Goal: Information Seeking & Learning: Learn about a topic

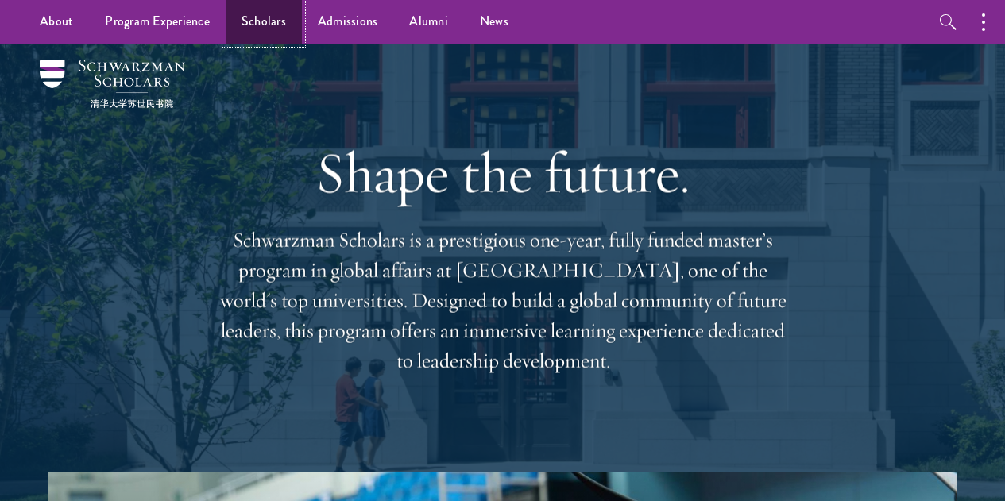
click at [259, 27] on link "Scholars" at bounding box center [264, 22] width 76 height 44
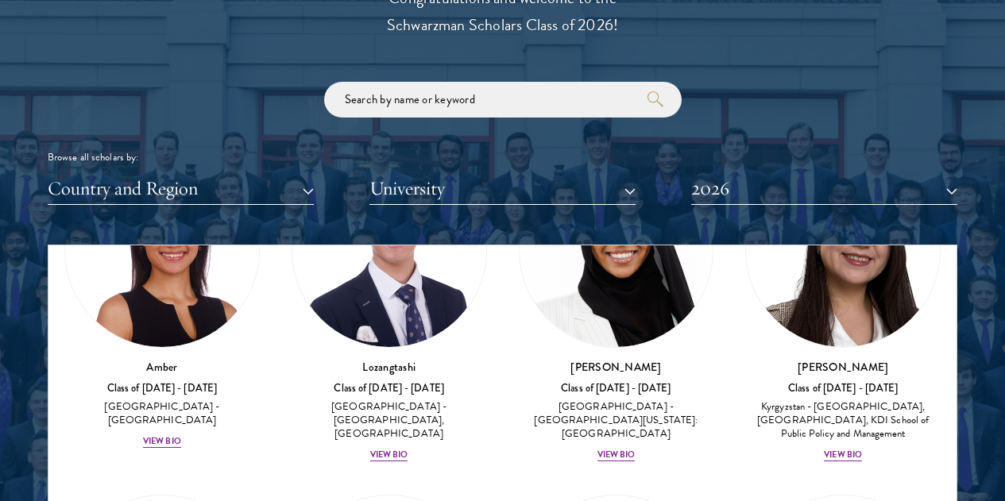
scroll to position [79, 0]
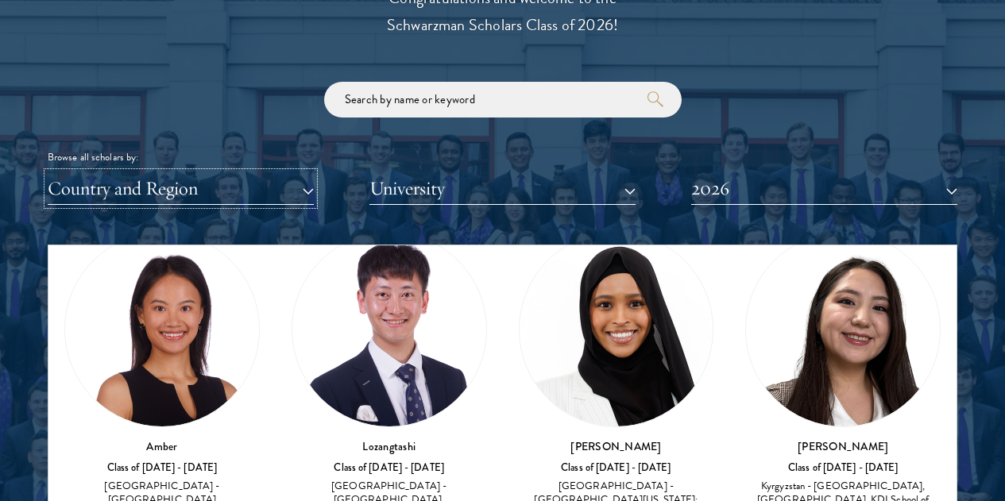
click at [302, 172] on button "Country and Region" at bounding box center [181, 188] width 266 height 33
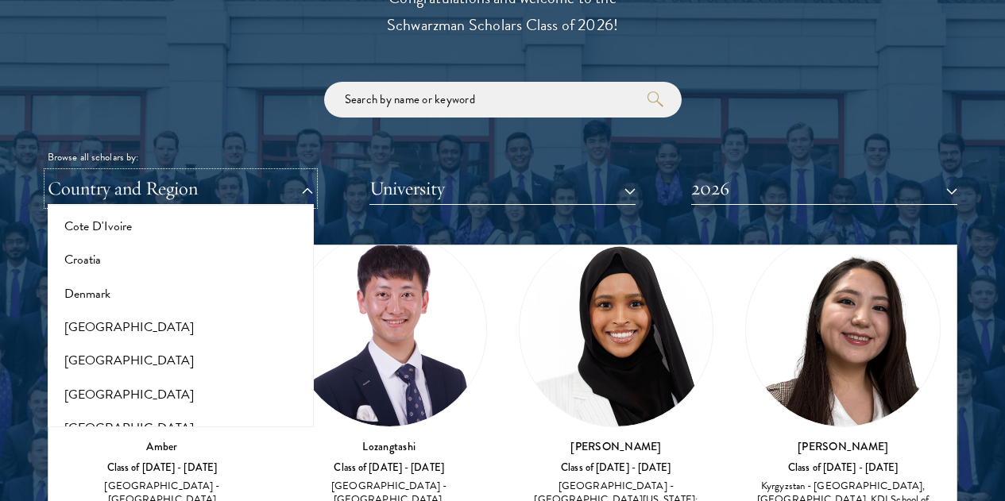
scroll to position [636, 0]
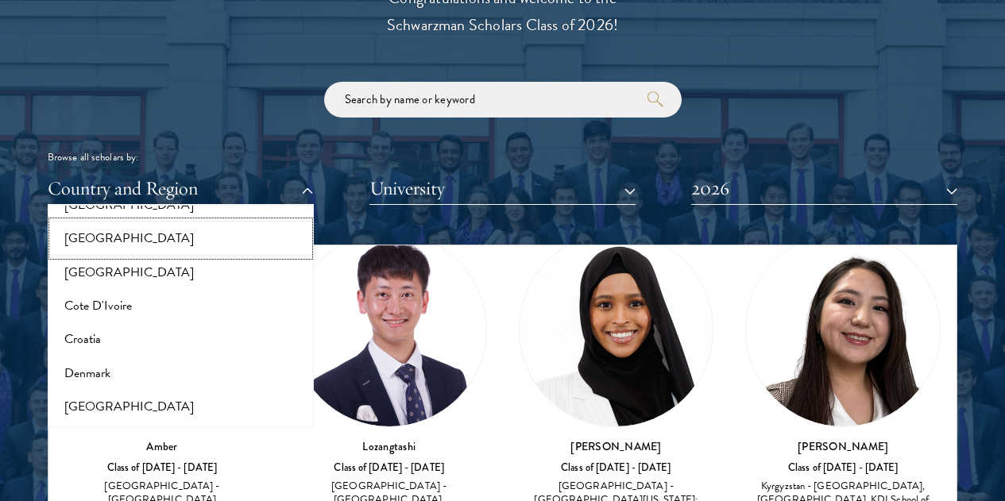
click at [172, 222] on button "[GEOGRAPHIC_DATA]" at bounding box center [180, 238] width 257 height 33
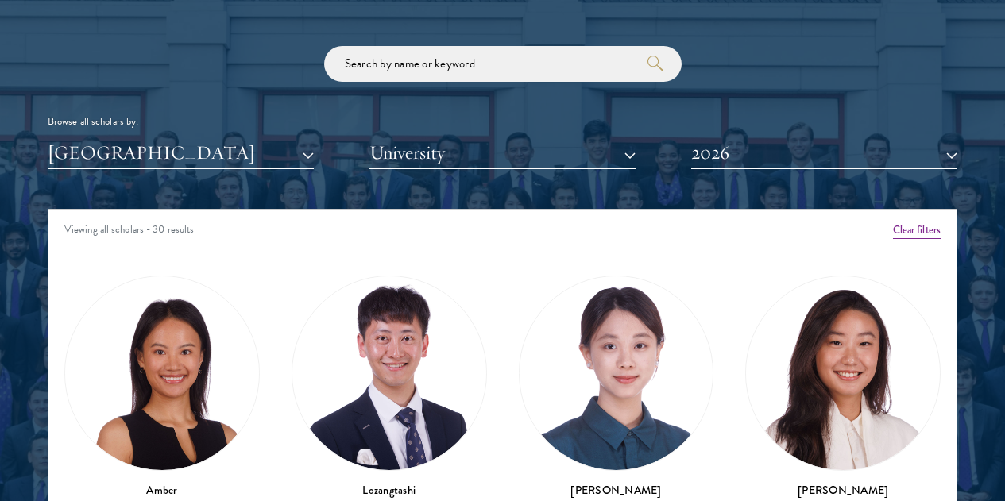
scroll to position [1907, 0]
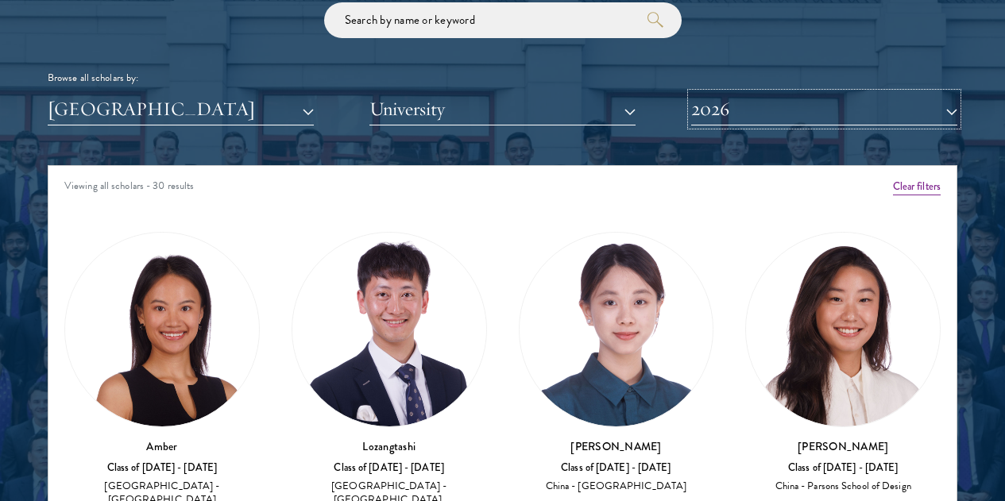
click at [802, 93] on button "2026" at bounding box center [824, 109] width 266 height 33
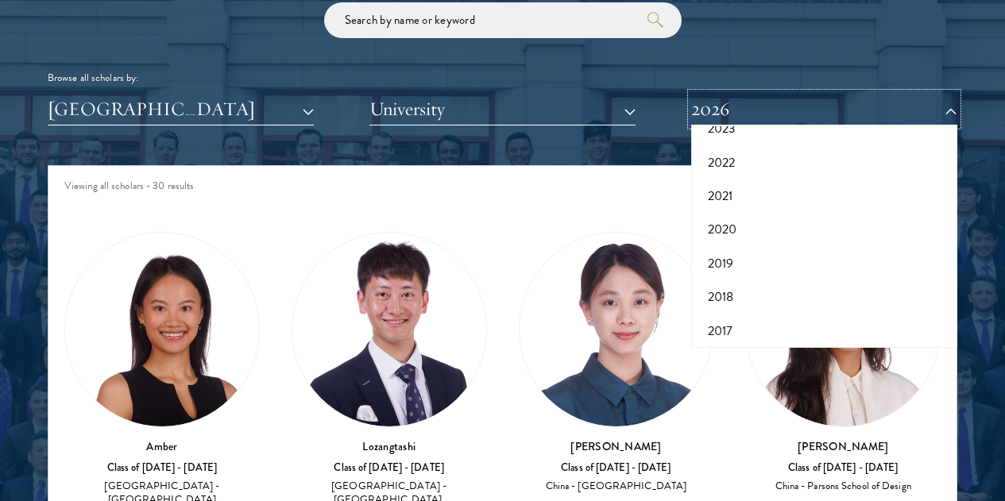
scroll to position [165, 0]
click at [757, 310] on button "2017" at bounding box center [824, 326] width 257 height 33
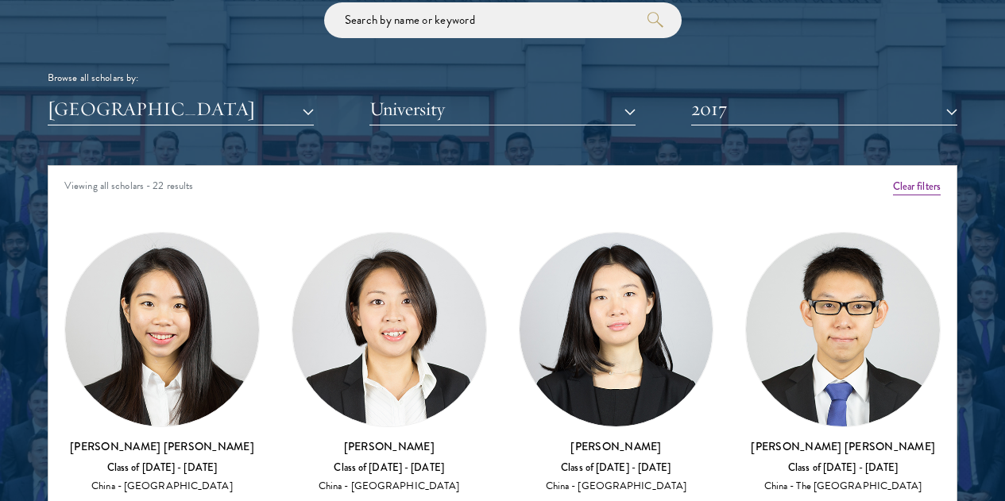
click at [519, 480] on div "China - Nankai University" at bounding box center [616, 487] width 195 height 14
click at [339, 480] on div "China - Tsinghua University" at bounding box center [389, 487] width 195 height 14
click at [199, 439] on h3 "Wei Chi Wang" at bounding box center [161, 447] width 195 height 16
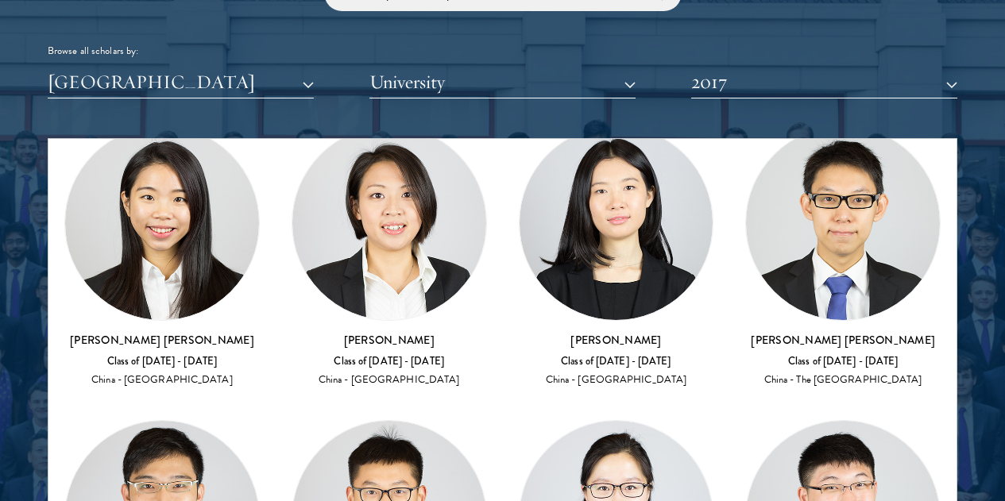
scroll to position [1987, 0]
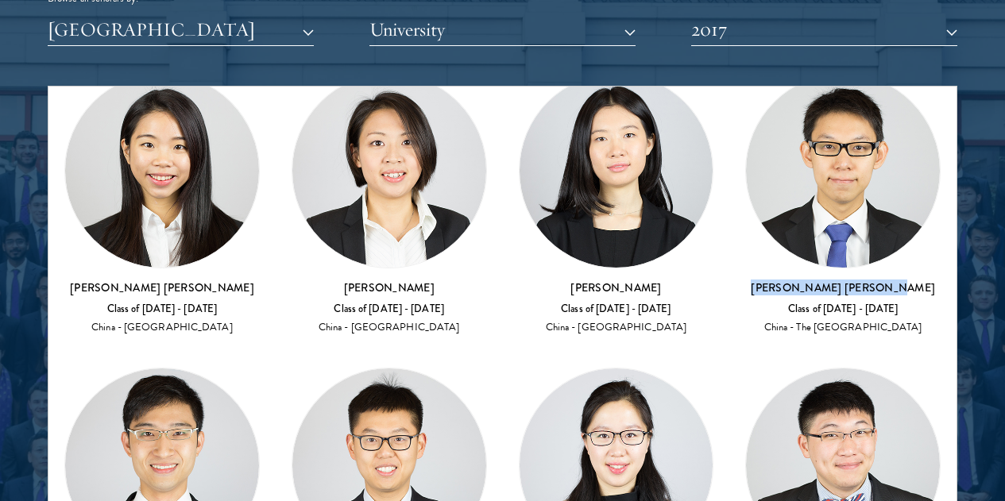
drag, startPoint x: 610, startPoint y: 172, endPoint x: 705, endPoint y: 202, distance: 99.8
click at [745, 280] on h3 "Alexander Ho Young Chan" at bounding box center [842, 288] width 195 height 16
copy h3 "Alexander Ho Young Chan"
